Goal: Task Accomplishment & Management: Manage account settings

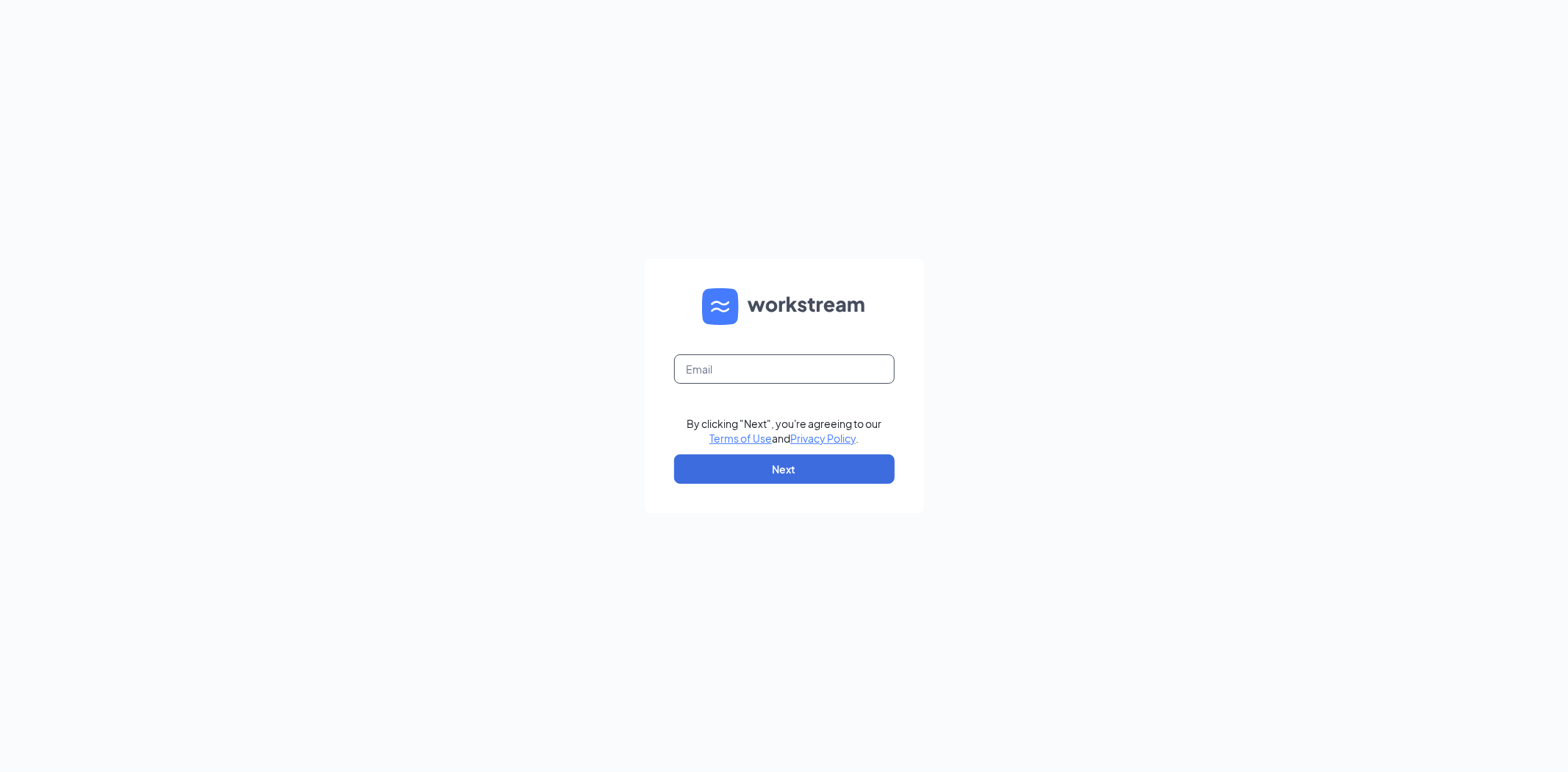
click at [732, 365] on input "text" at bounding box center [785, 369] width 221 height 30
type input "chrisbailey.we@gmail.com"
click at [740, 469] on button "Next" at bounding box center [785, 468] width 221 height 30
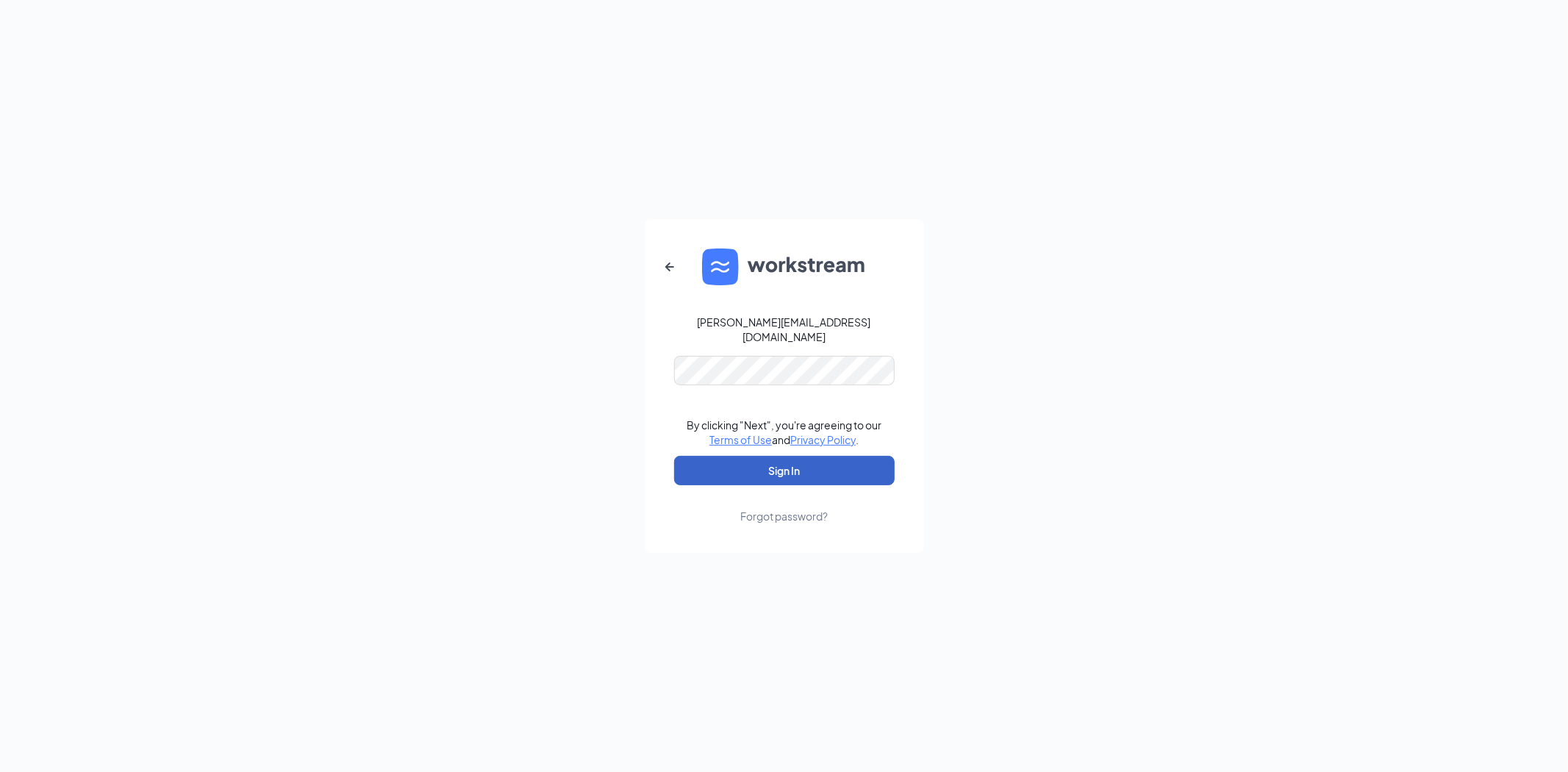
click at [738, 456] on button "Sign In" at bounding box center [785, 470] width 221 height 30
click at [800, 471] on button "Sign In" at bounding box center [785, 470] width 221 height 30
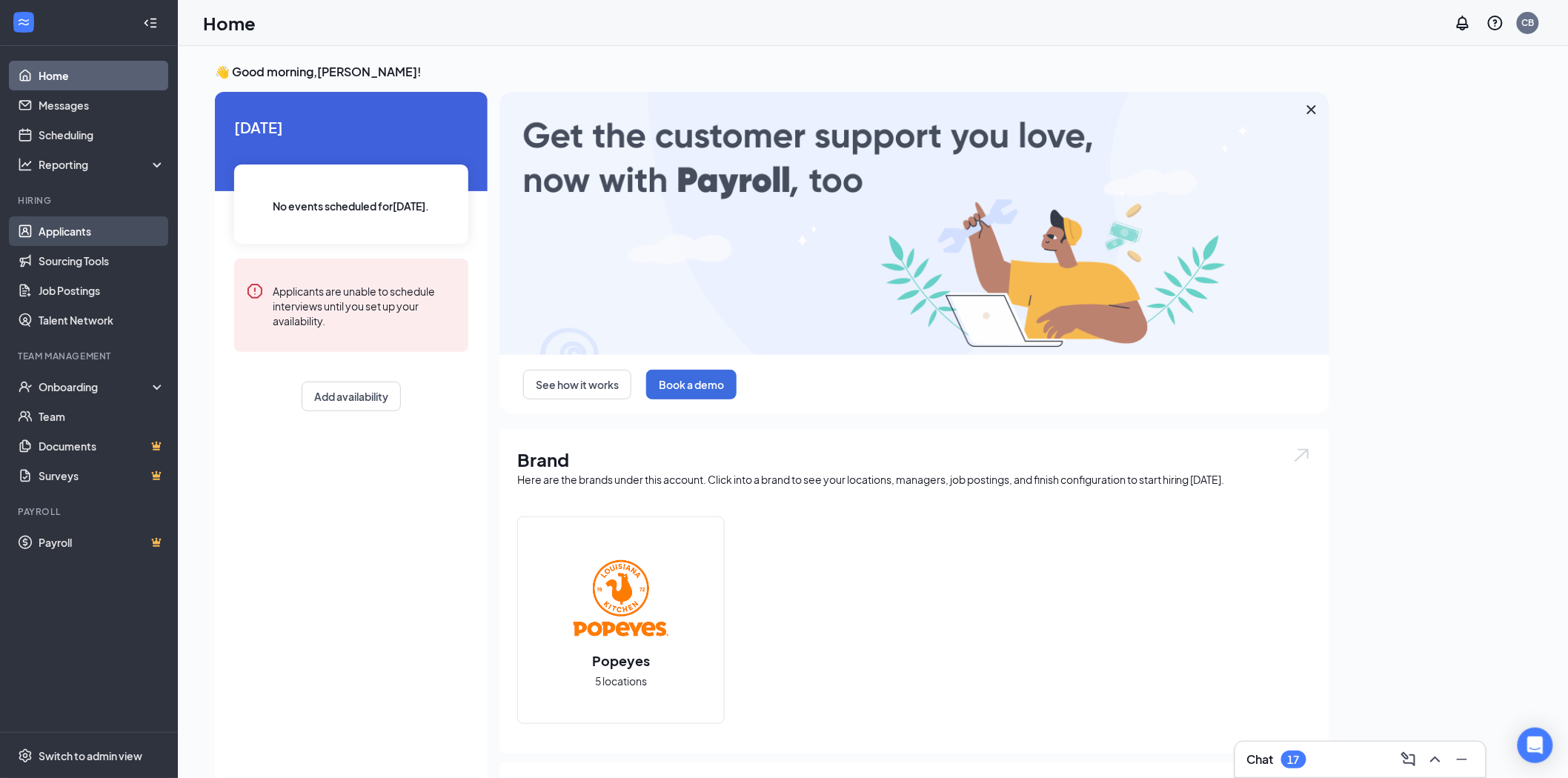
click at [63, 231] on link "Applicants" at bounding box center [102, 231] width 127 height 30
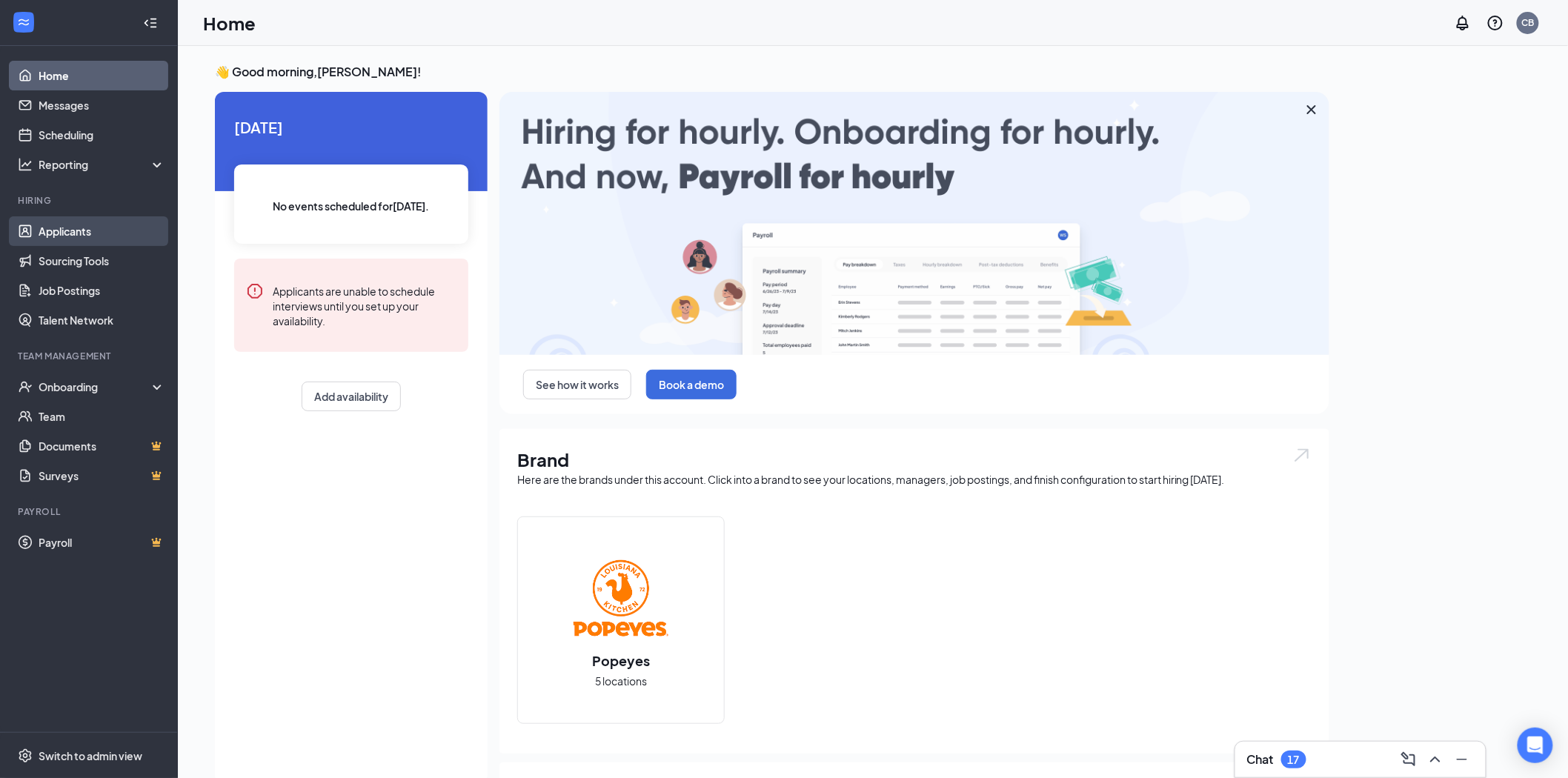
click at [63, 231] on link "Applicants" at bounding box center [102, 231] width 127 height 30
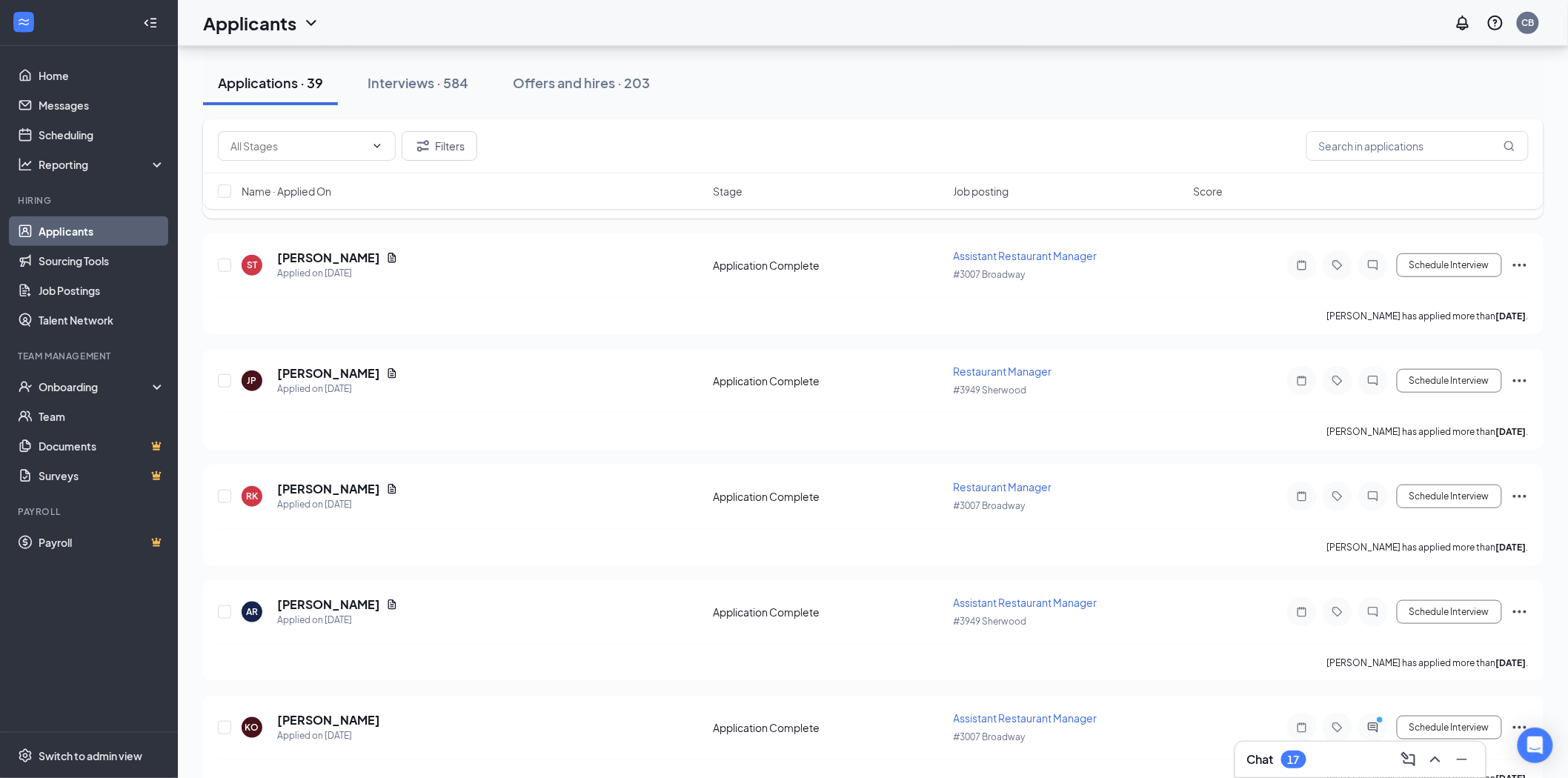
scroll to position [2528, 0]
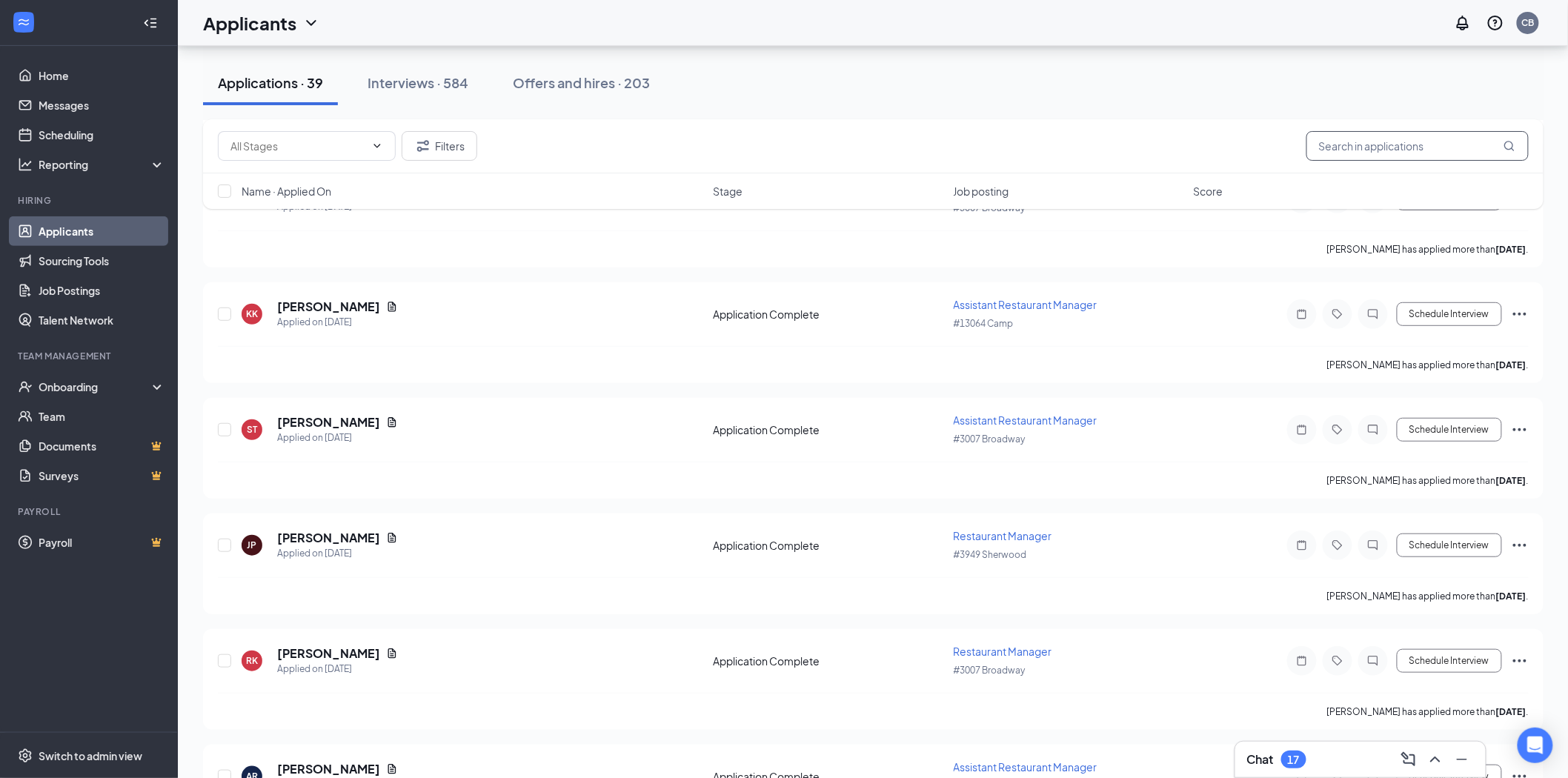
click at [1368, 146] on input "text" at bounding box center [1418, 145] width 222 height 30
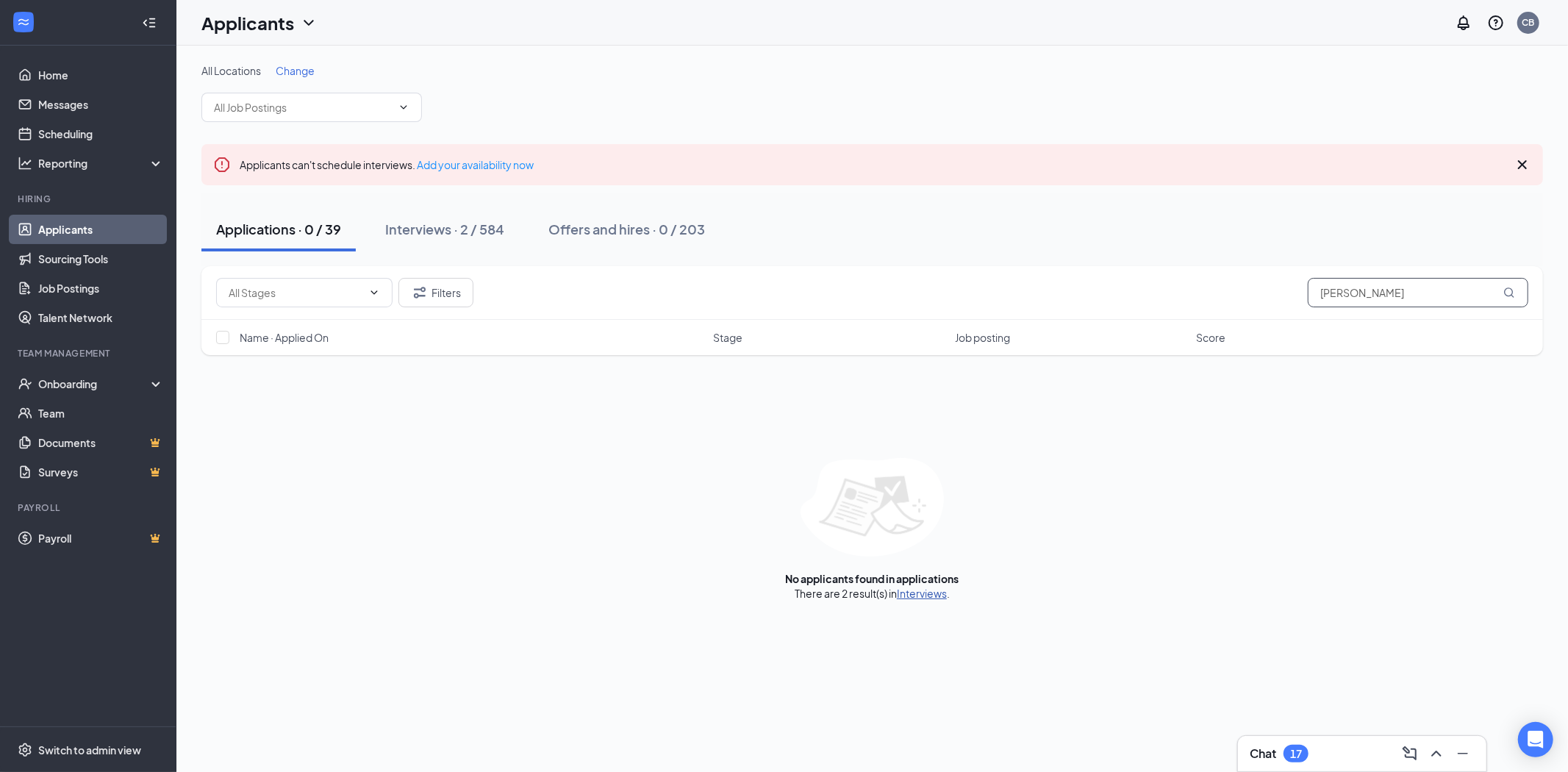
type input "wade"
click at [905, 598] on link "Interviews" at bounding box center [921, 593] width 50 height 14
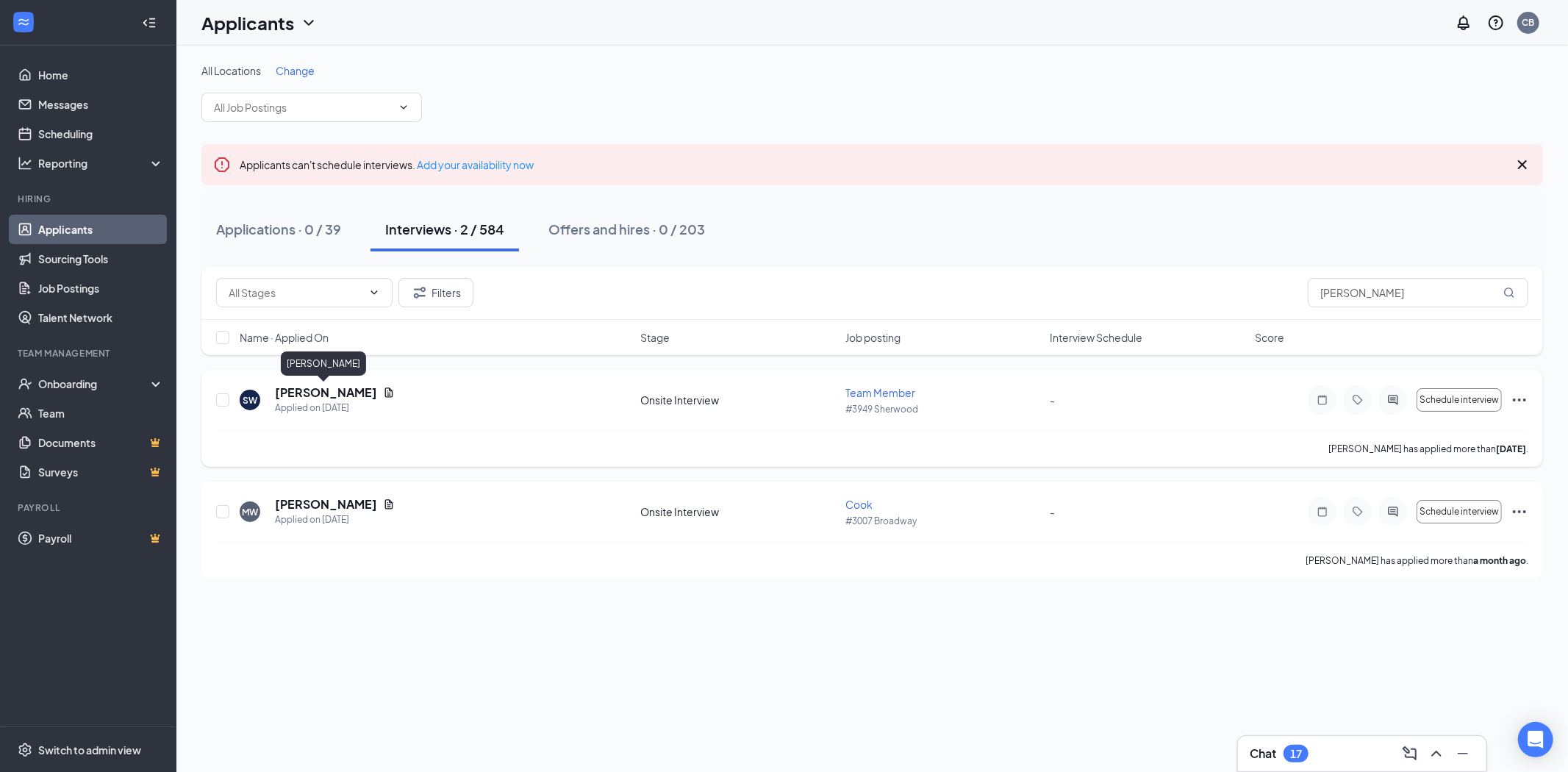
click at [300, 389] on h5 "[PERSON_NAME]" at bounding box center [326, 392] width 102 height 16
click at [300, 389] on div at bounding box center [784, 386] width 1568 height 772
click at [304, 390] on h5 "[PERSON_NAME]" at bounding box center [326, 392] width 102 height 16
click at [304, 390] on div "SW Shakorey Wade Team Member at #3949 Sherwood Add a tag Onsite Interview Statu…" at bounding box center [784, 386] width 1568 height 772
click at [383, 394] on icon "Document" at bounding box center [389, 393] width 12 height 12
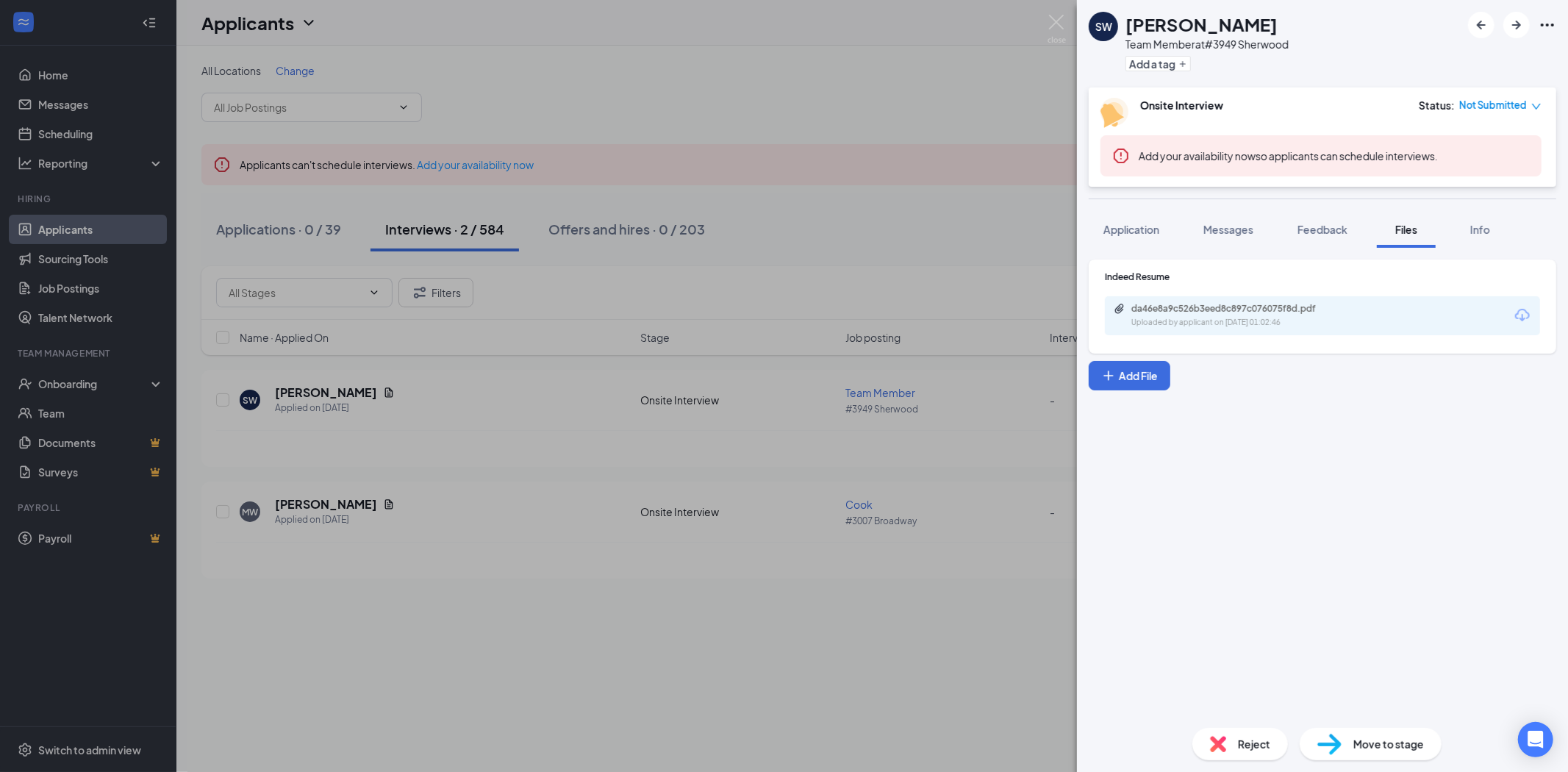
click at [1537, 19] on div at bounding box center [1512, 25] width 88 height 26
click at [1549, 24] on icon "Ellipses" at bounding box center [1547, 25] width 18 height 18
click at [1464, 59] on link "View full application" at bounding box center [1467, 57] width 159 height 14
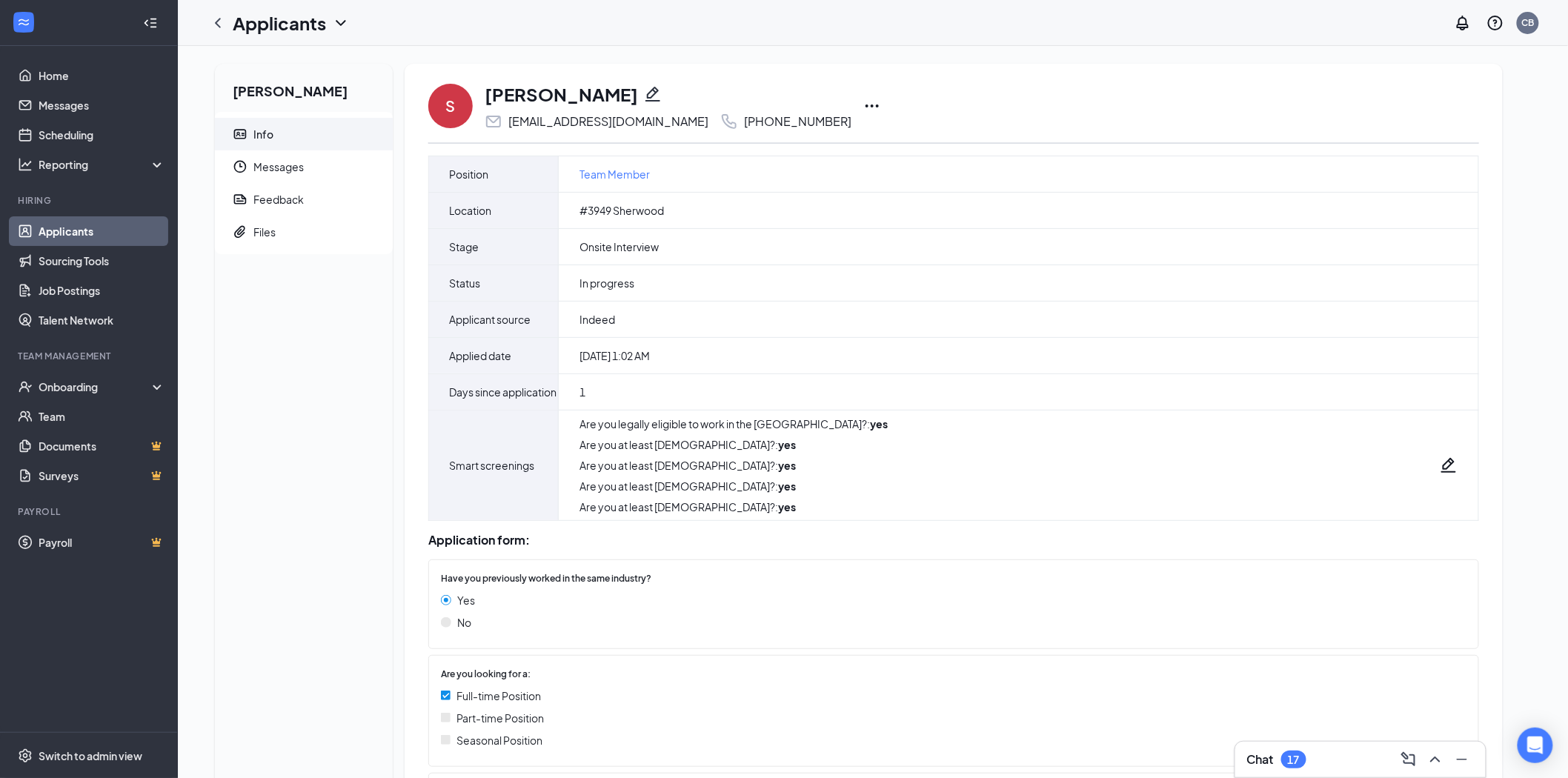
click at [866, 105] on icon "Ellipses" at bounding box center [873, 105] width 14 height 3
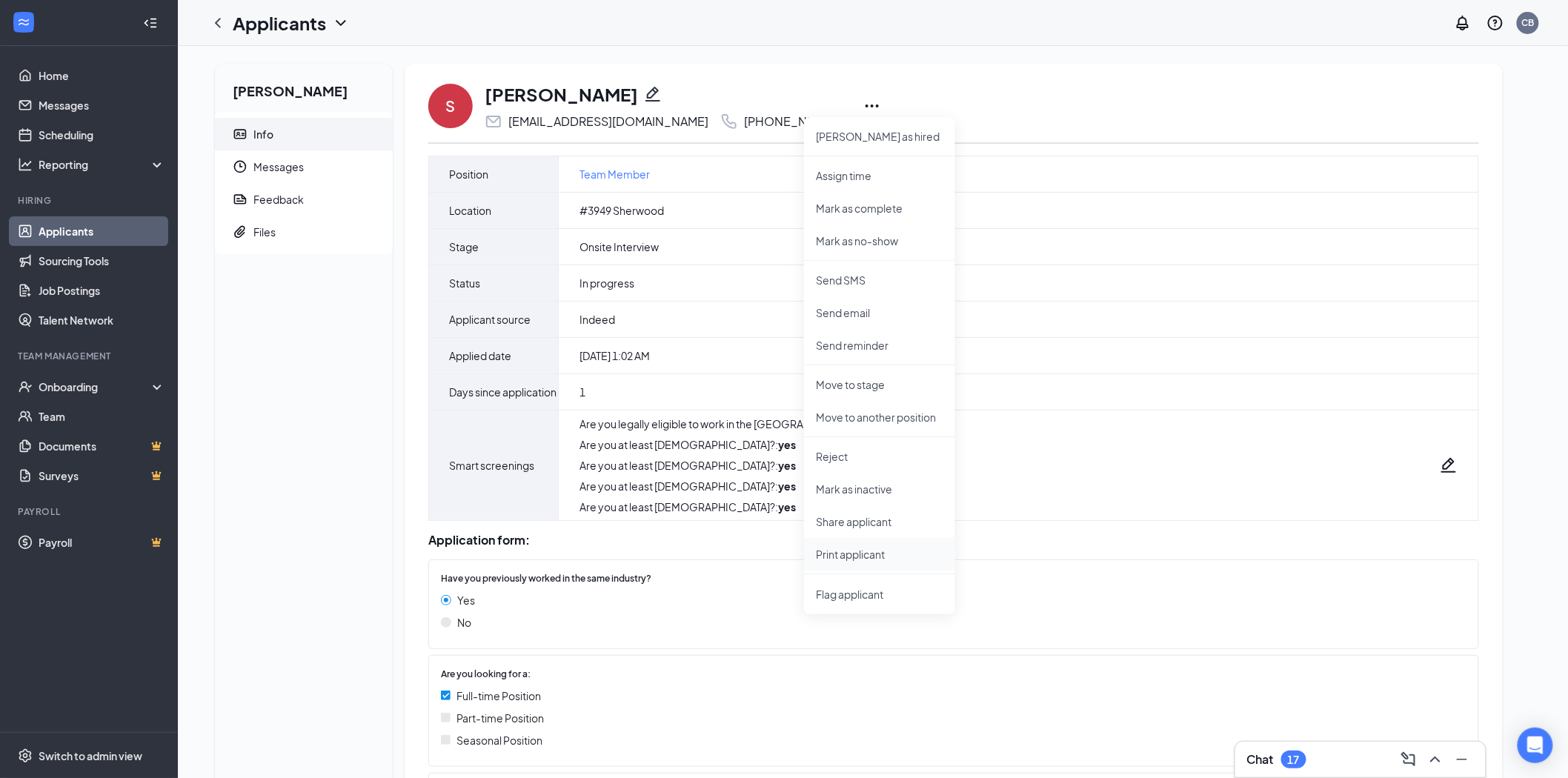
click at [851, 550] on p "Print applicant" at bounding box center [879, 553] width 127 height 15
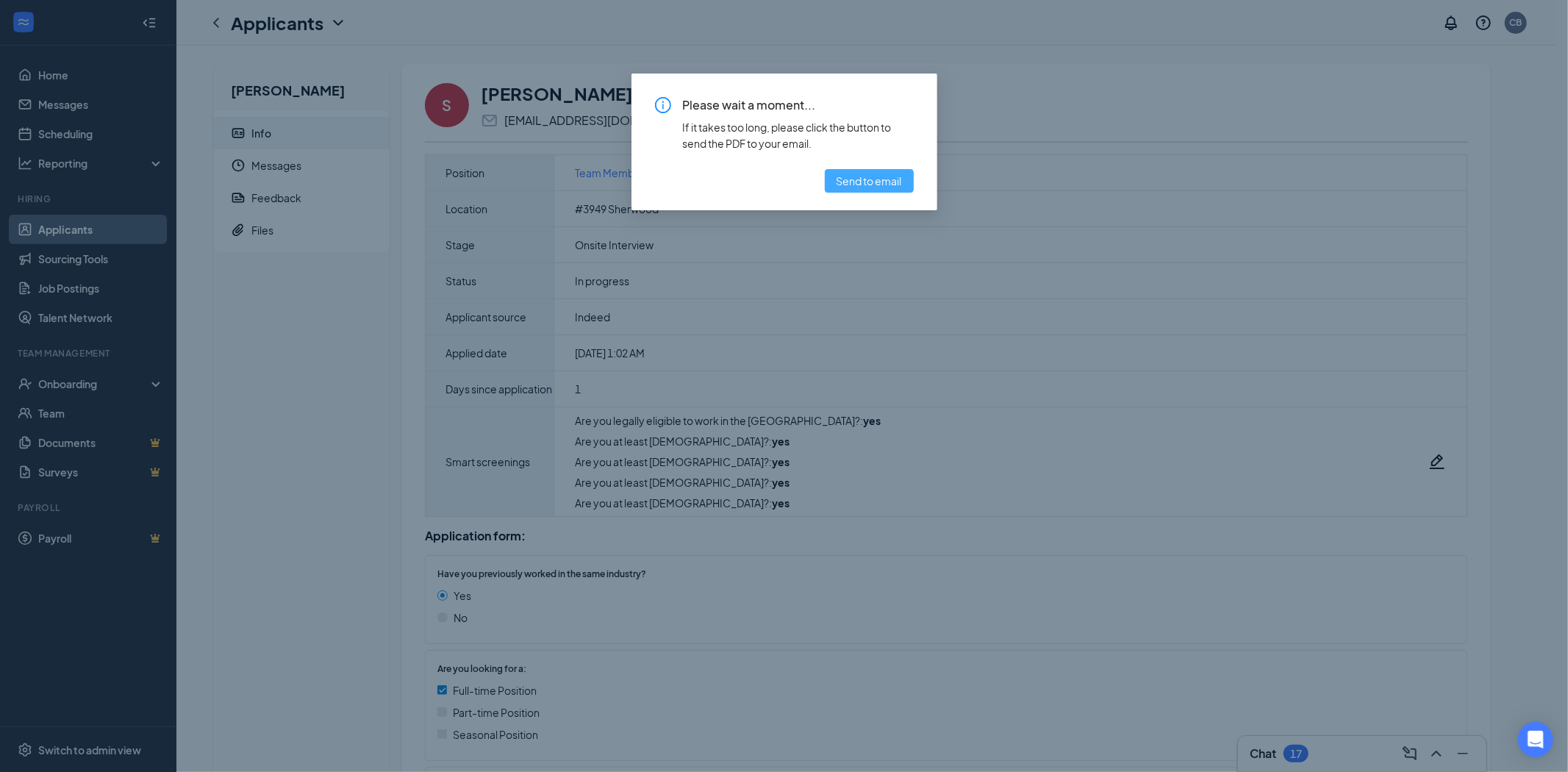
click at [863, 171] on button "Send to email" at bounding box center [869, 181] width 89 height 24
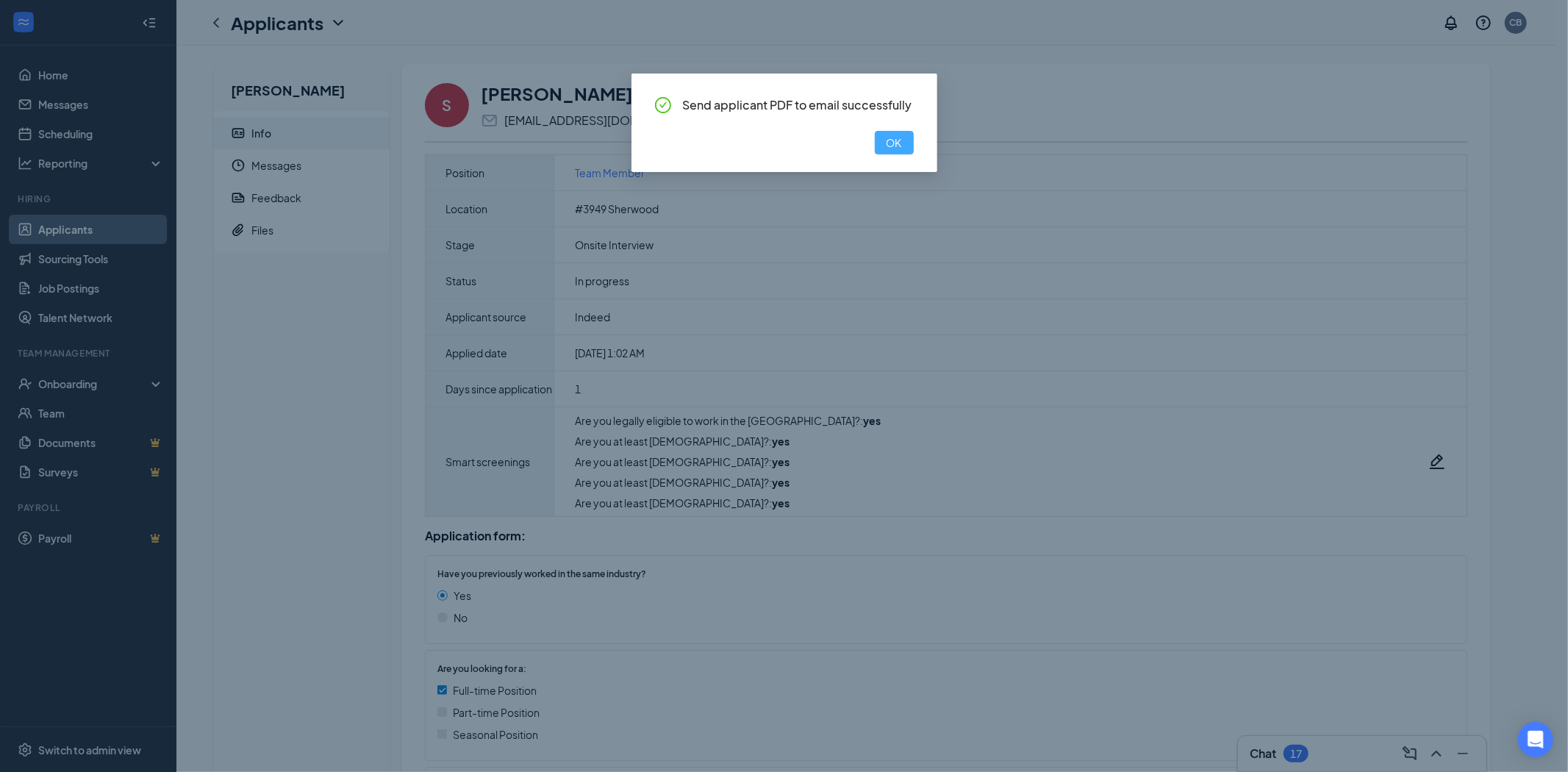
click at [883, 143] on button "OK" at bounding box center [894, 143] width 39 height 24
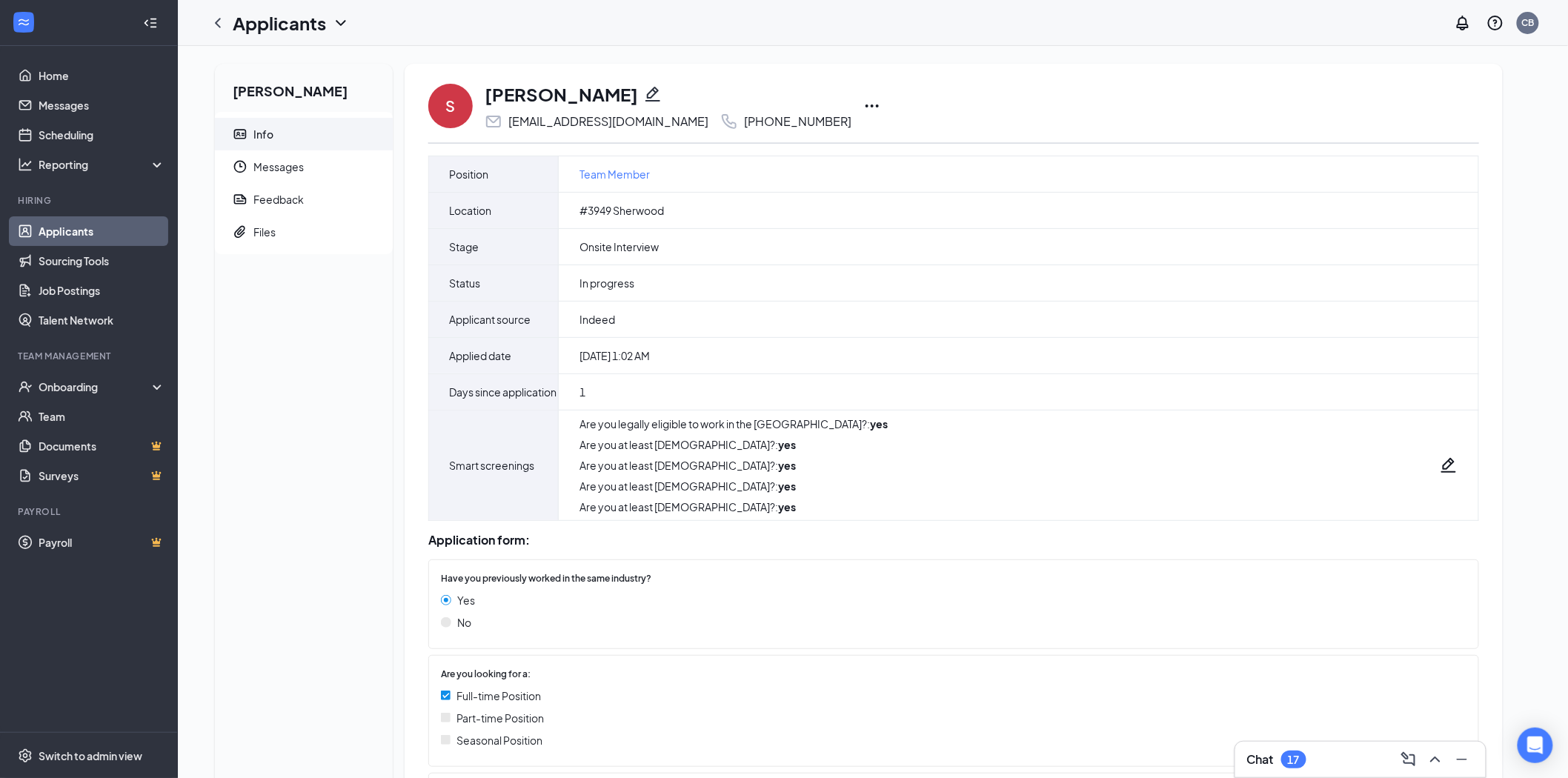
click at [866, 106] on icon "Ellipses" at bounding box center [873, 105] width 14 height 3
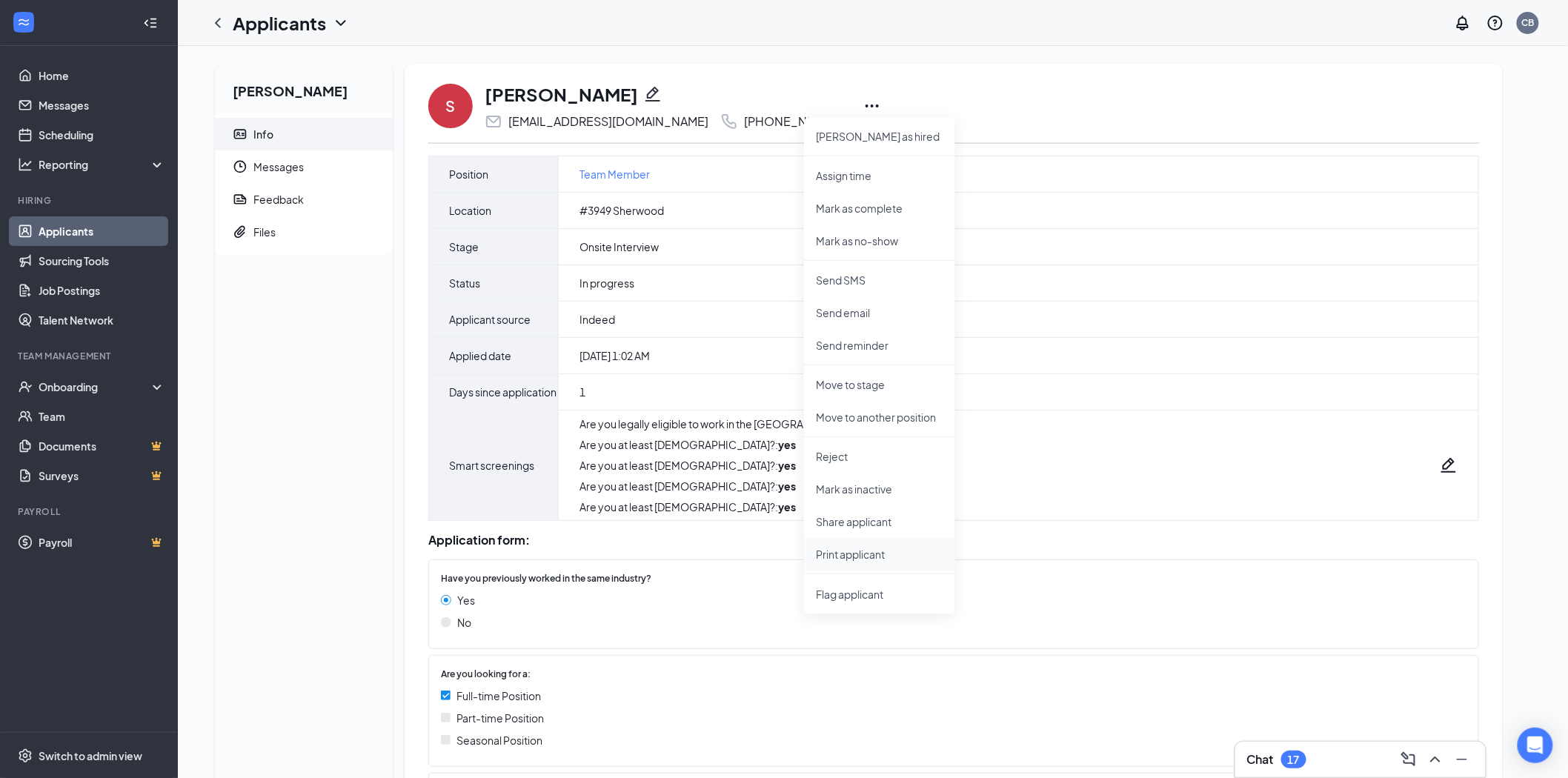
click at [862, 557] on p "Print applicant" at bounding box center [879, 553] width 127 height 15
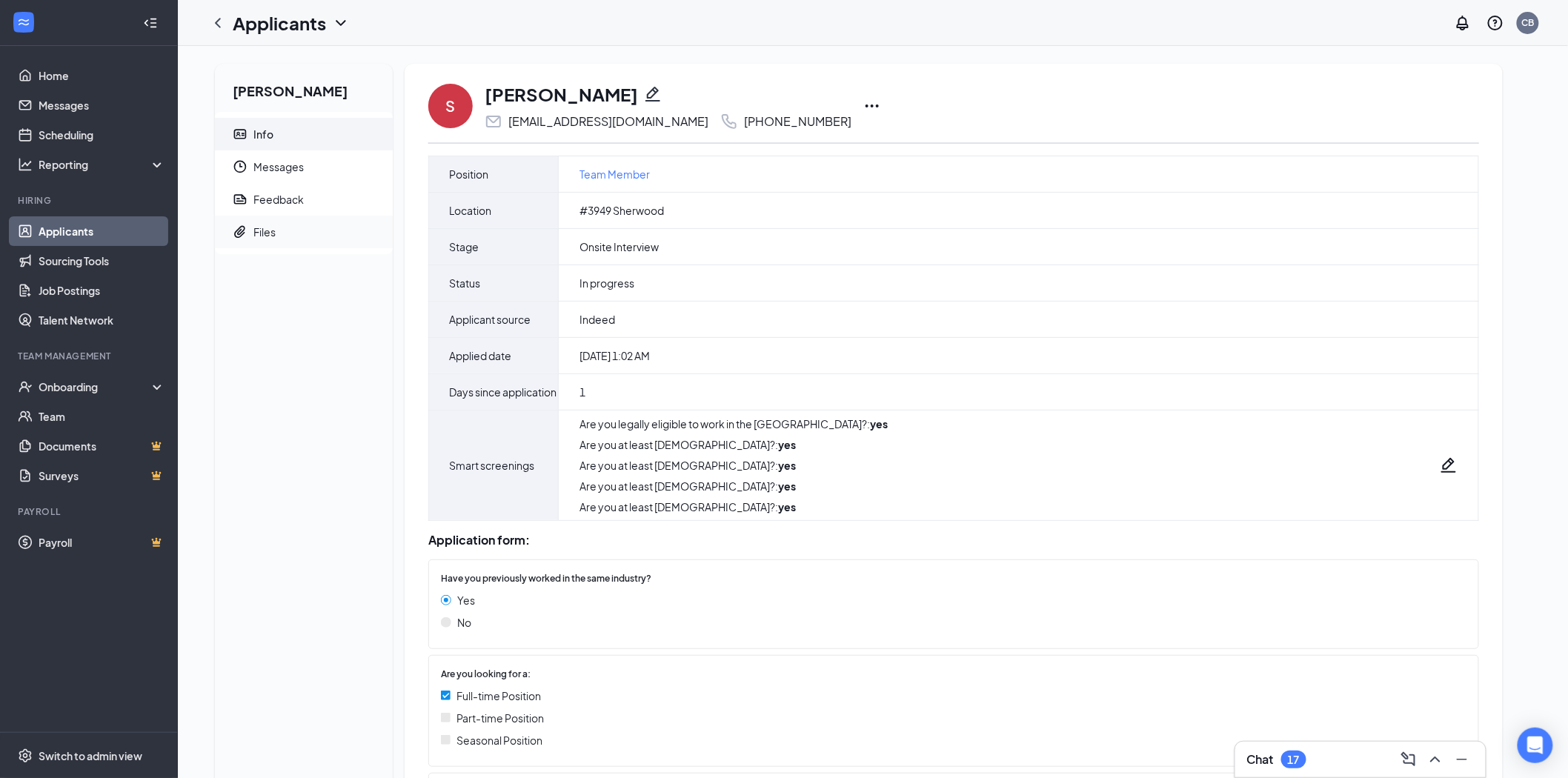
click at [278, 232] on span "Files" at bounding box center [317, 232] width 127 height 32
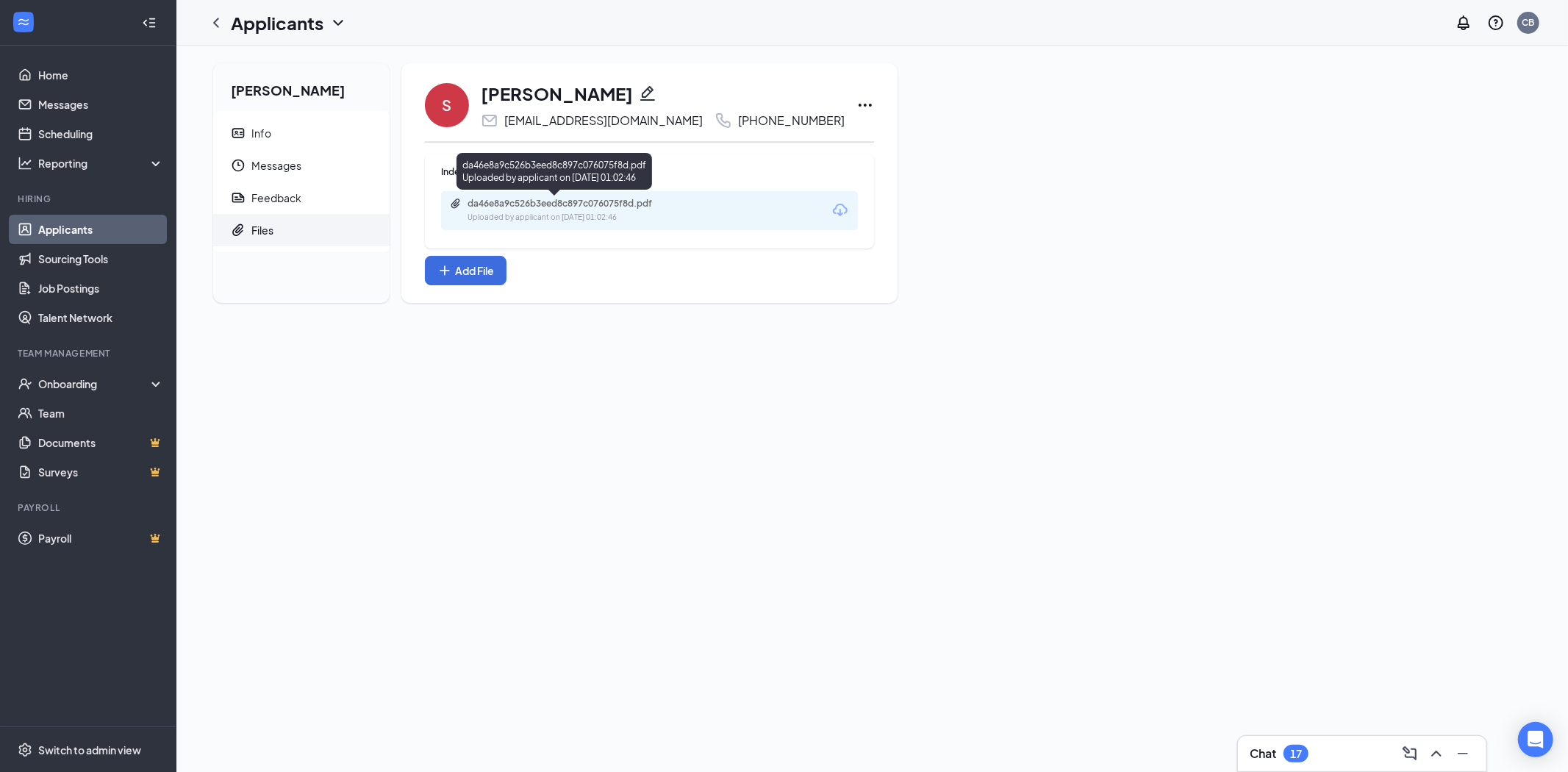
click at [542, 218] on div "Uploaded by applicant on [DATE] 01:02:46" at bounding box center [578, 218] width 221 height 12
